Goal: Task Accomplishment & Management: Manage account settings

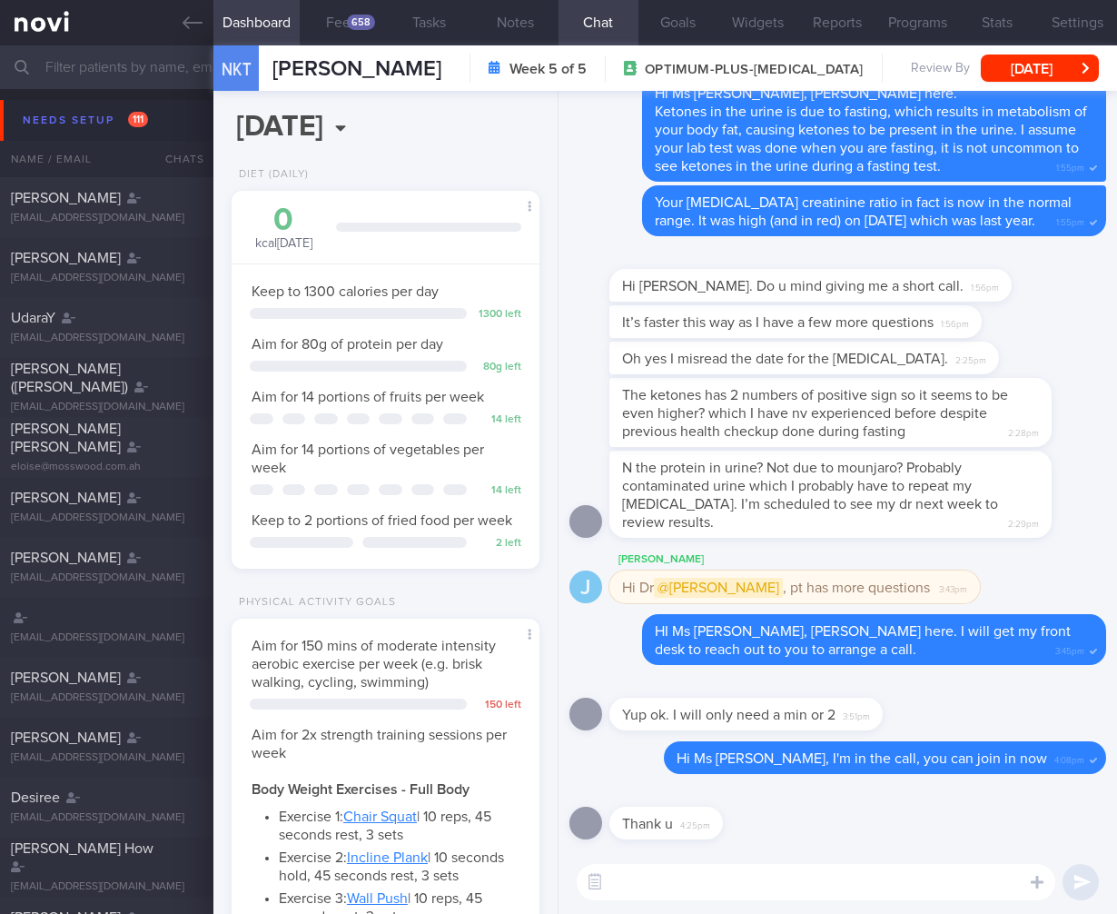
select select "8"
click at [87, 74] on input "text" at bounding box center [558, 67] width 1117 height 44
type input "j"
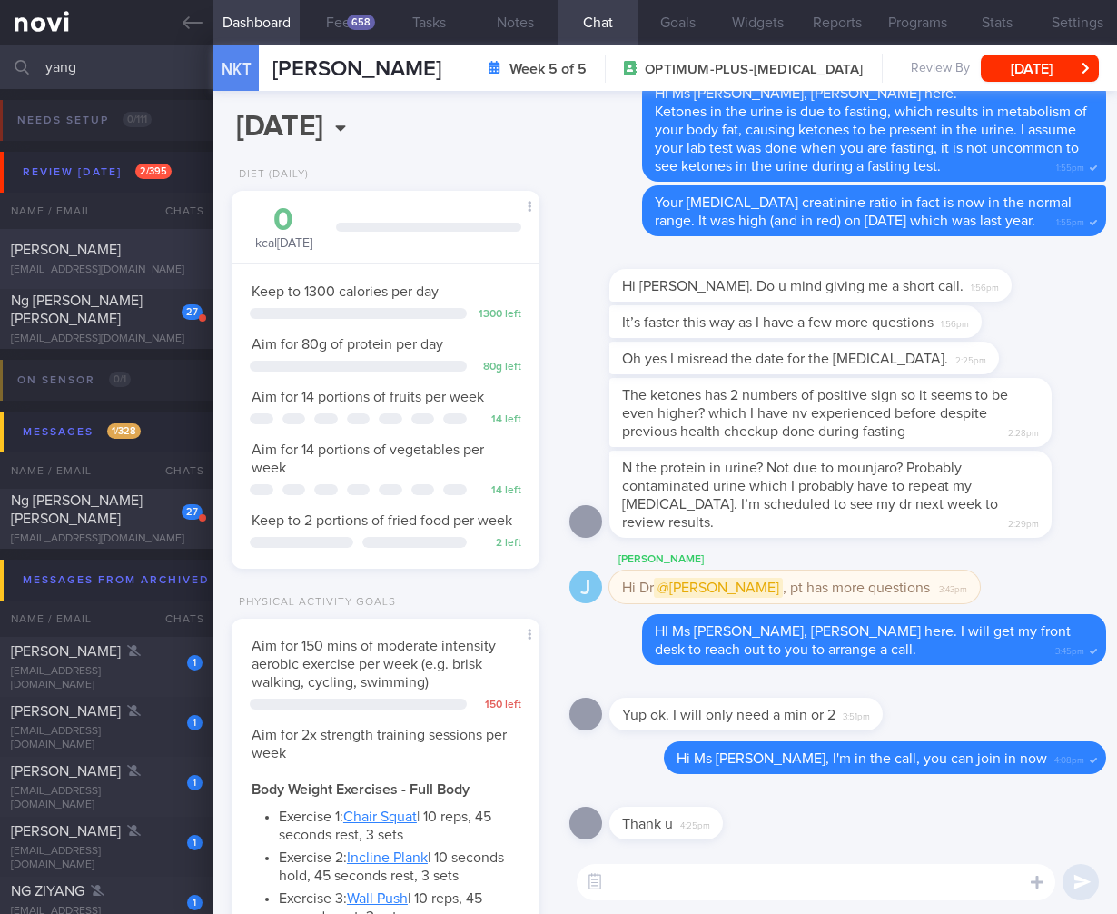
type input "yang"
click at [127, 247] on div "[PERSON_NAME]" at bounding box center [104, 250] width 187 height 18
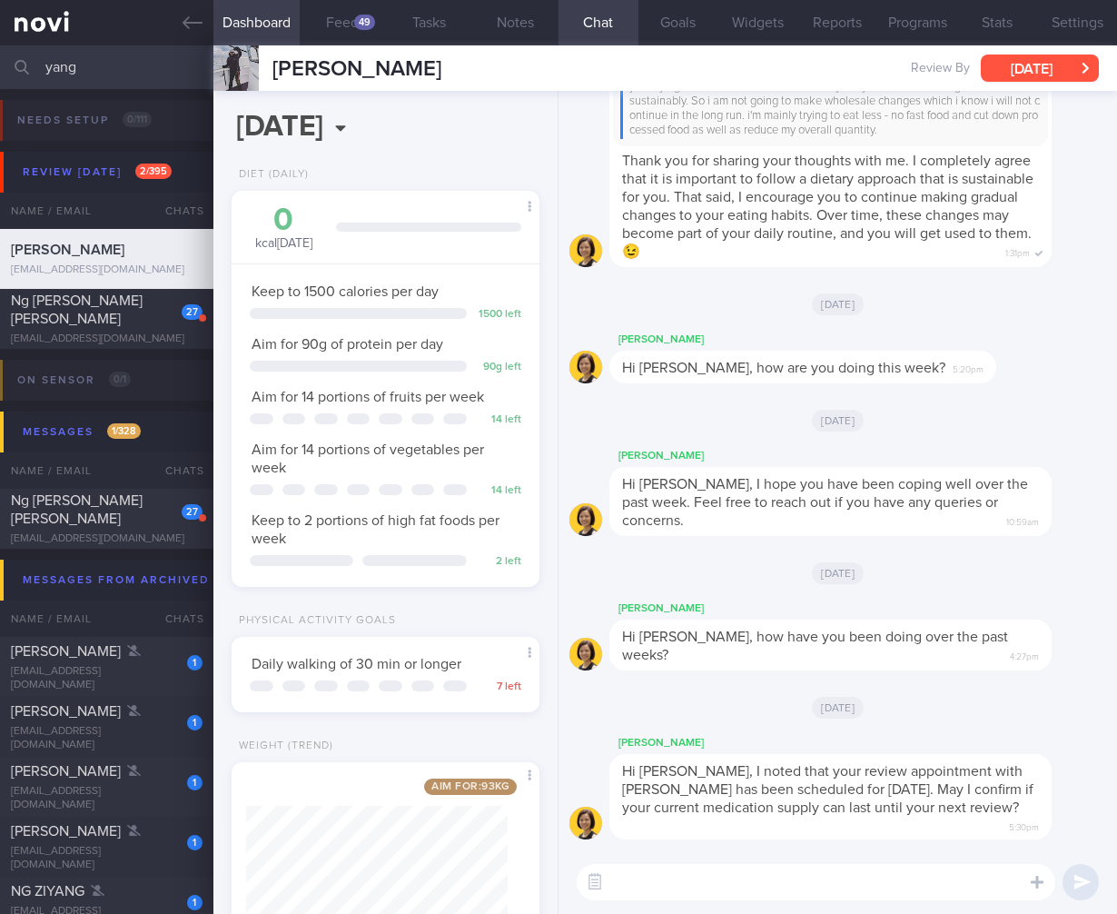
click at [1033, 74] on button "[DATE]" at bounding box center [1040, 67] width 118 height 27
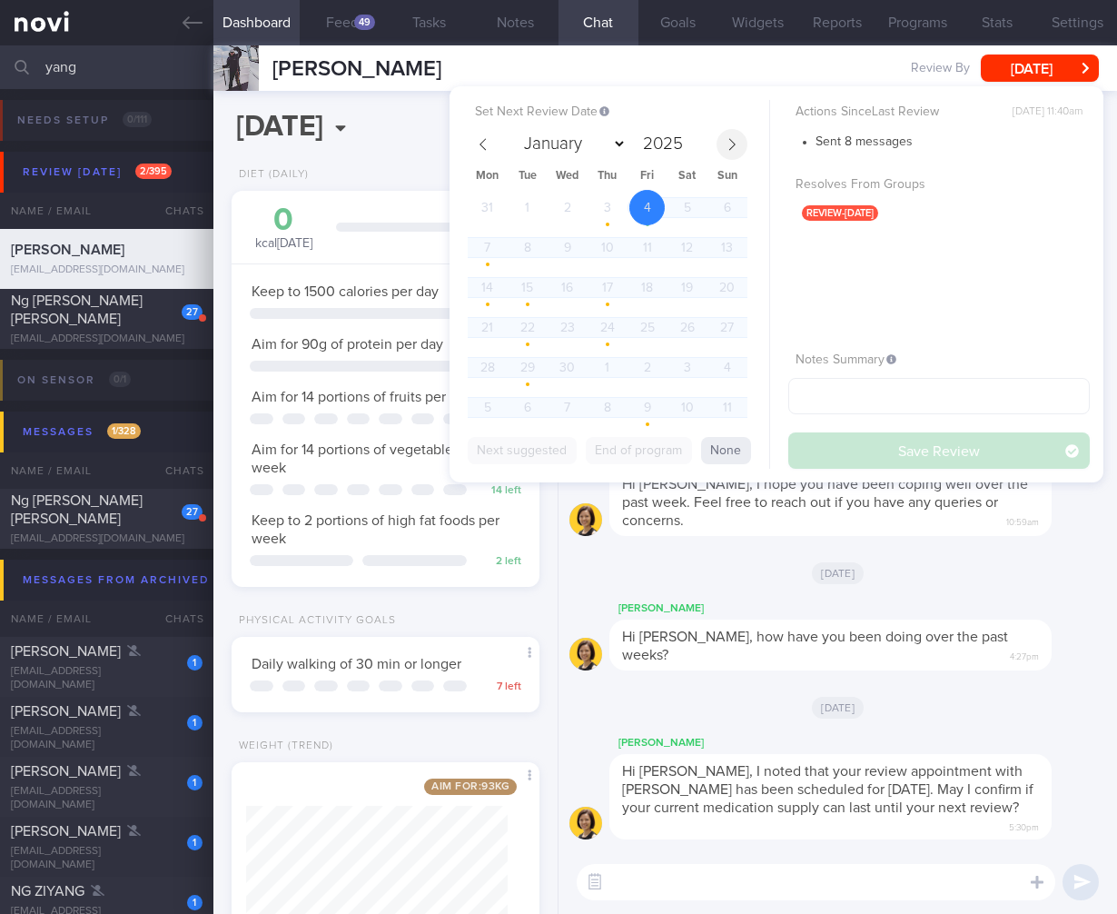
click at [720, 150] on span at bounding box center [731, 144] width 31 height 31
click at [722, 149] on span at bounding box center [731, 144] width 31 height 31
click at [721, 149] on span at bounding box center [731, 144] width 31 height 31
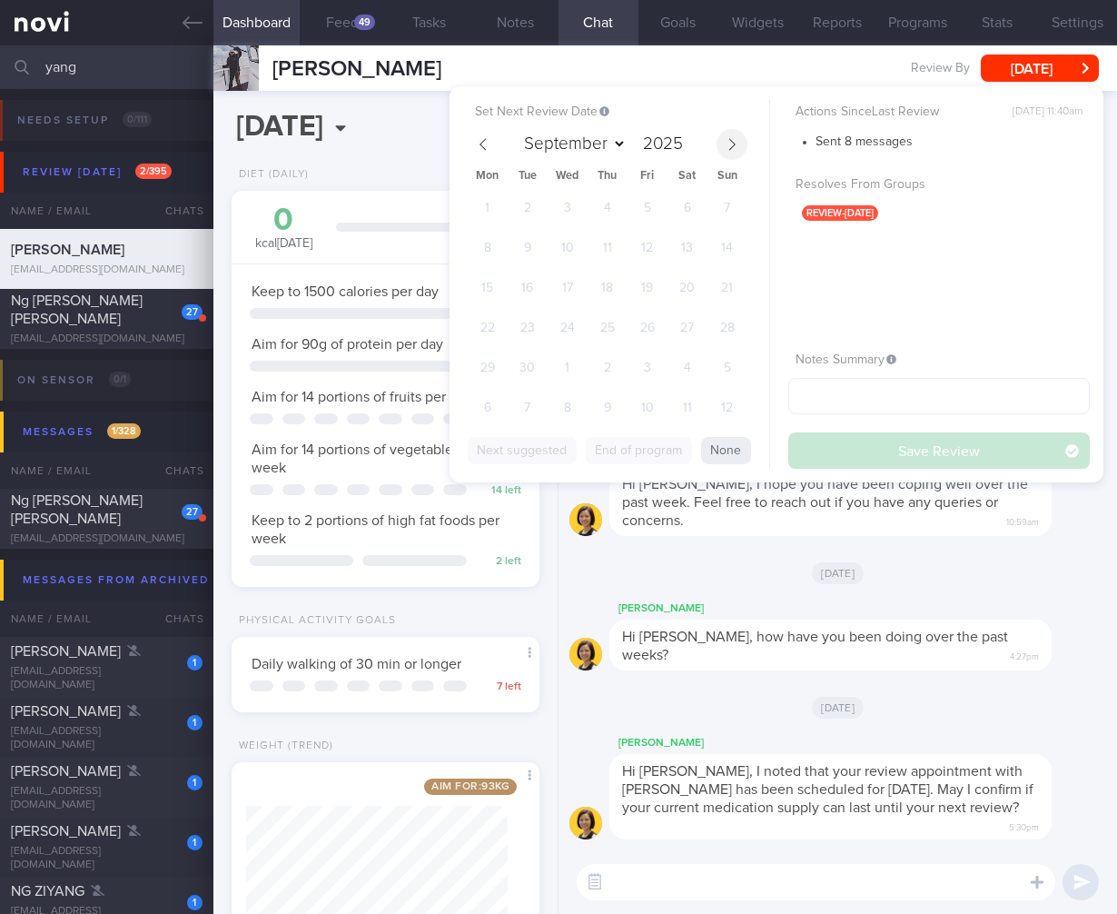
click at [721, 149] on span at bounding box center [731, 144] width 31 height 31
select select "9"
click at [480, 281] on span "13" at bounding box center [486, 287] width 35 height 35
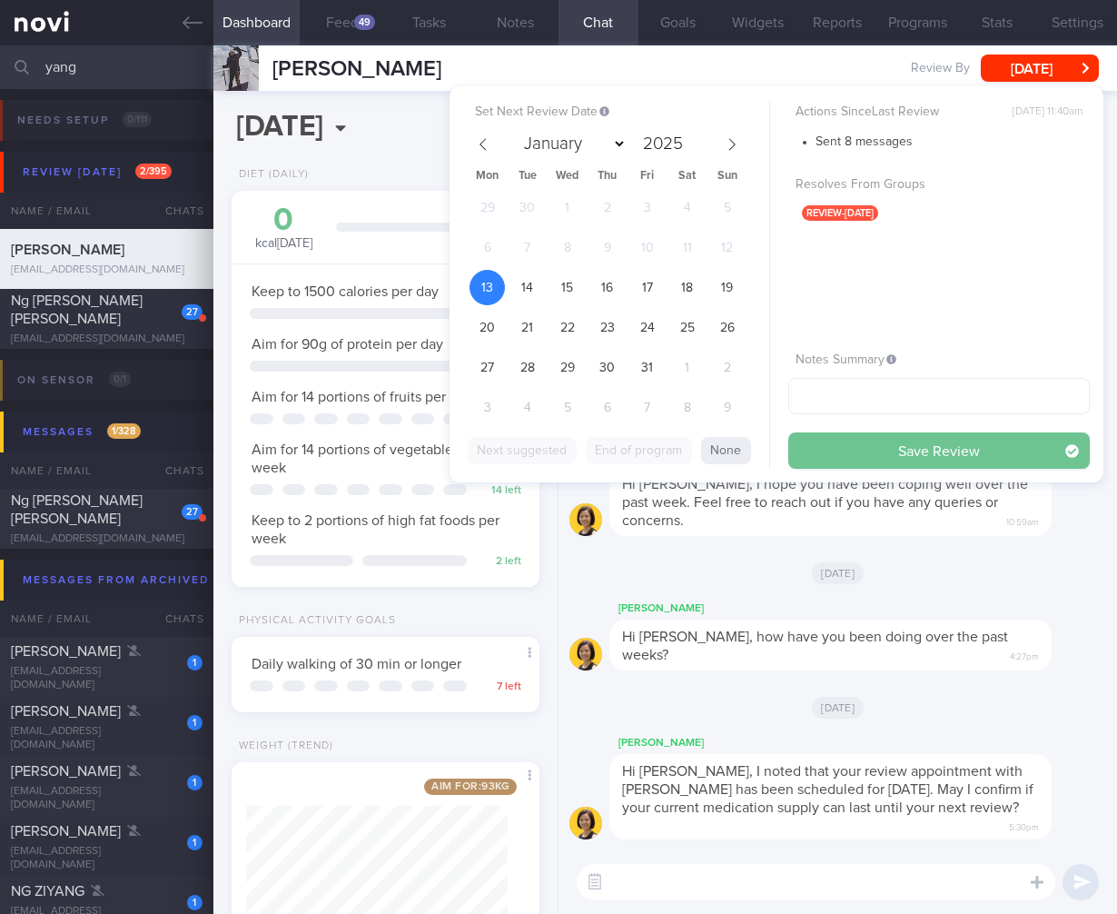
drag, startPoint x: 727, startPoint y: 448, endPoint x: 966, endPoint y: 452, distance: 238.9
click at [968, 445] on div "Set Next Review Date [DATE] January February March April May June July August S…" at bounding box center [776, 284] width 654 height 396
click at [965, 453] on button "Save Review" at bounding box center [938, 450] width 301 height 36
